Goal: Task Accomplishment & Management: Use online tool/utility

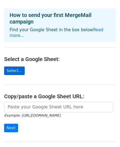
scroll to position [27, 0]
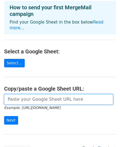
click at [39, 94] on input "url" at bounding box center [58, 99] width 109 height 10
paste input "https://docs.google.com/spreadsheets/d/1fColOe5RAeVhGmG2lNxZztJ-_I6Dij6n6k4ps8X…"
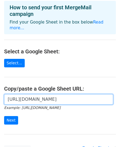
scroll to position [0, 114]
type input "https://docs.google.com/spreadsheets/d/1fColOe5RAeVhGmG2lNxZztJ-_I6Dij6n6k4ps8X…"
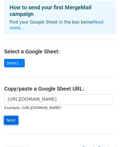
scroll to position [0, 0]
click at [14, 116] on input "Next" at bounding box center [11, 120] width 14 height 8
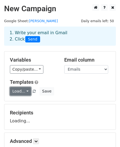
click at [21, 90] on link "Load..." at bounding box center [20, 91] width 21 height 8
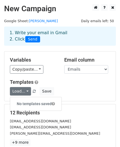
click at [52, 79] on div "Variables Copy/paste... {{Emails}} Email column Emails Templates Load... No tem…" at bounding box center [59, 76] width 111 height 50
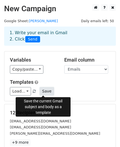
click at [44, 91] on button "Save" at bounding box center [46, 91] width 14 height 8
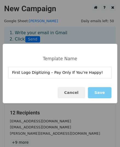
type input "First Logo Digitizing – Pay Only If You’re Happy!"
click at [94, 91] on button "Save" at bounding box center [100, 92] width 24 height 11
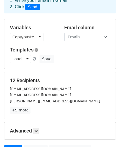
scroll to position [86, 0]
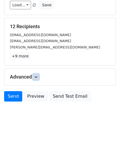
click at [36, 76] on icon at bounding box center [35, 76] width 3 height 3
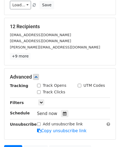
drag, startPoint x: 37, startPoint y: 83, endPoint x: 39, endPoint y: 88, distance: 4.7
click at [38, 84] on input "Track Opens" at bounding box center [39, 86] width 4 height 4
checkbox input "true"
click at [39, 90] on input "Track Clicks" at bounding box center [39, 92] width 4 height 4
checkbox input "true"
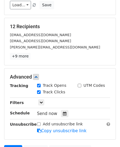
click at [79, 84] on input "UTM Codes" at bounding box center [79, 86] width 4 height 4
checkbox input "true"
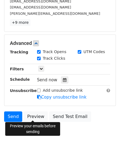
scroll to position [140, 0]
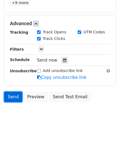
click at [14, 99] on link "Send" at bounding box center [13, 97] width 18 height 10
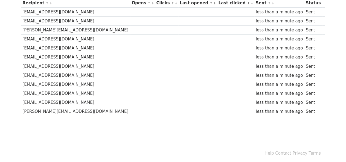
scroll to position [84, 0]
